Goal: Information Seeking & Learning: Learn about a topic

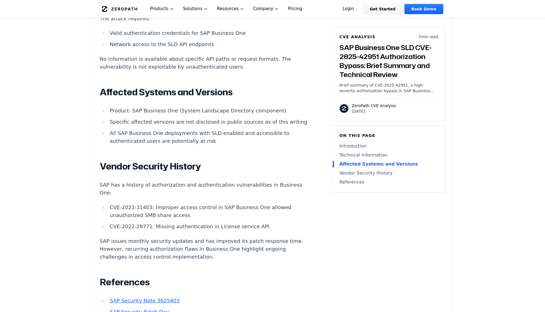
scroll to position [657, 0]
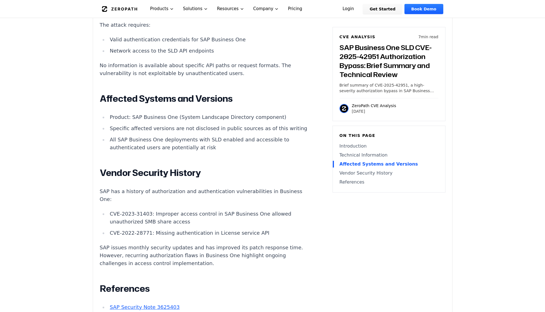
click at [184, 125] on li "Specific affected versions are not disclosed in public sources as of this writi…" at bounding box center [208, 129] width 201 height 8
click at [222, 125] on li "Specific affected versions are not disclosed in public sources as of this writi…" at bounding box center [208, 129] width 201 height 8
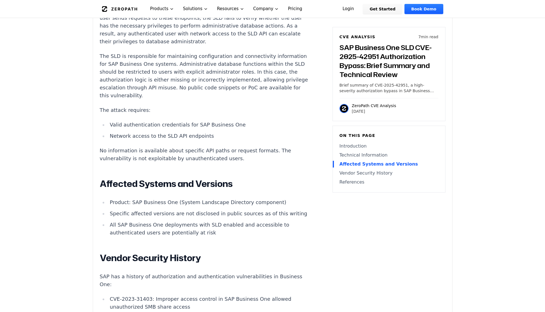
scroll to position [553, 0]
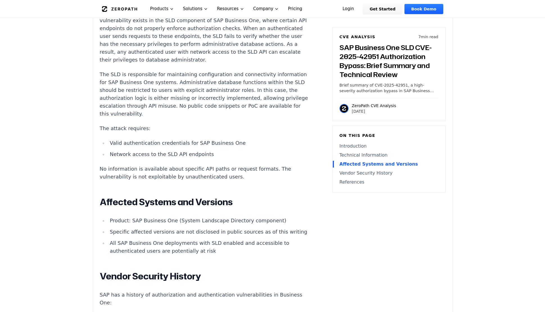
click at [142, 139] on ul "Valid authentication credentials for SAP Business One Network access to the SLD…" at bounding box center [204, 148] width 209 height 19
click at [143, 139] on li "Valid authentication credentials for SAP Business One" at bounding box center [208, 143] width 201 height 8
click at [145, 150] on li "Network access to the SLD API endpoints" at bounding box center [208, 154] width 201 height 8
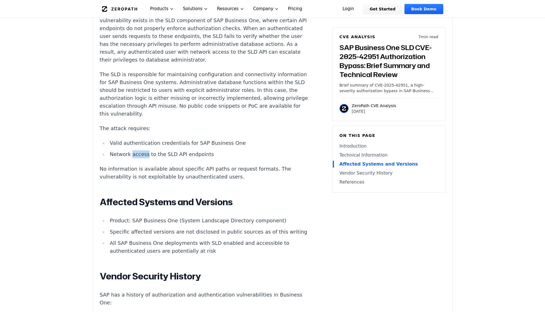
click at [145, 150] on li "Network access to the SLD API endpoints" at bounding box center [208, 154] width 201 height 8
click at [148, 165] on p "No information is available about specific API paths or request formats. The vu…" at bounding box center [204, 173] width 209 height 16
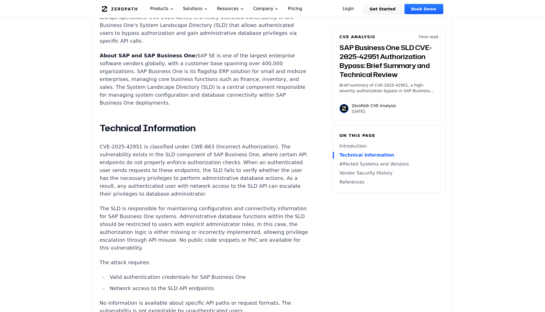
scroll to position [418, 0]
